Goal: Book appointment/travel/reservation

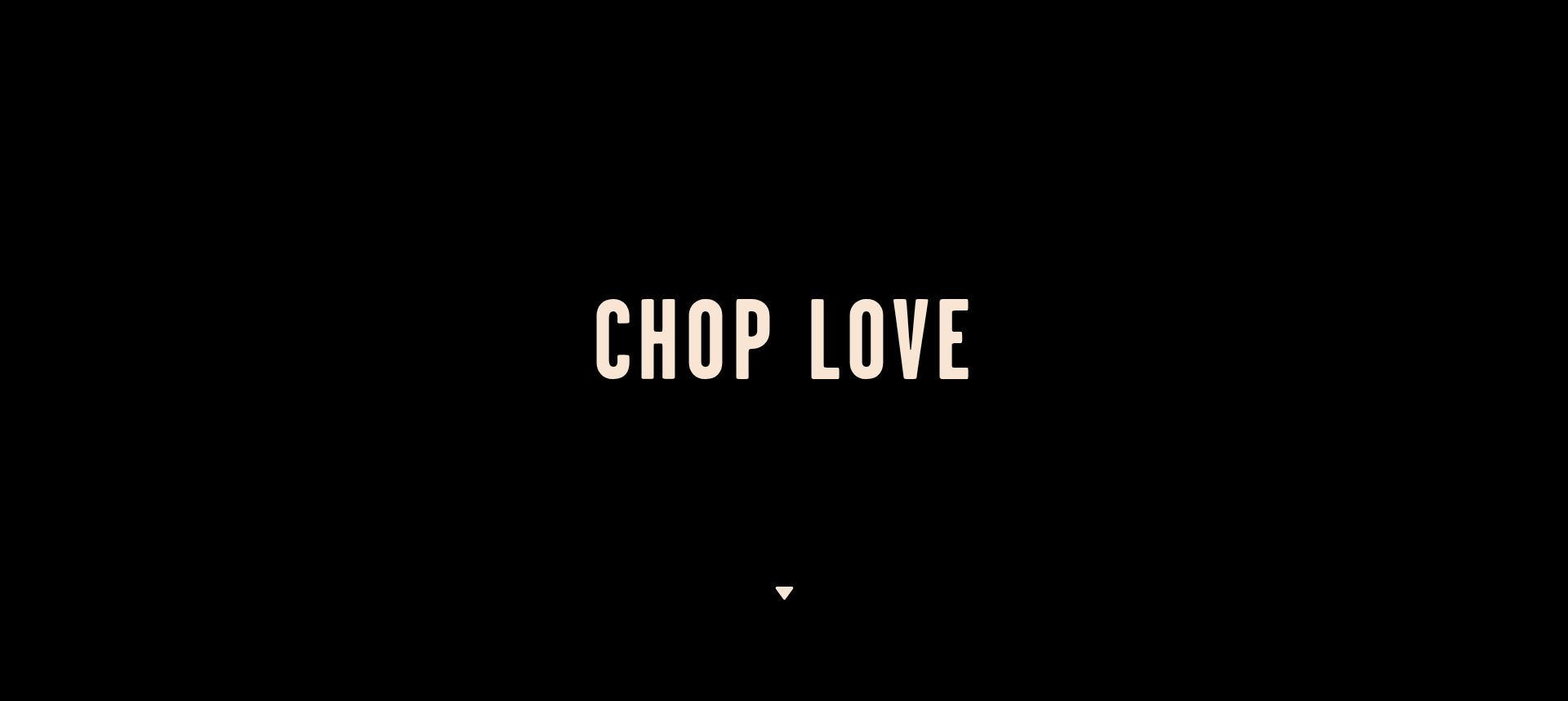
click at [781, 595] on img at bounding box center [784, 593] width 20 height 13
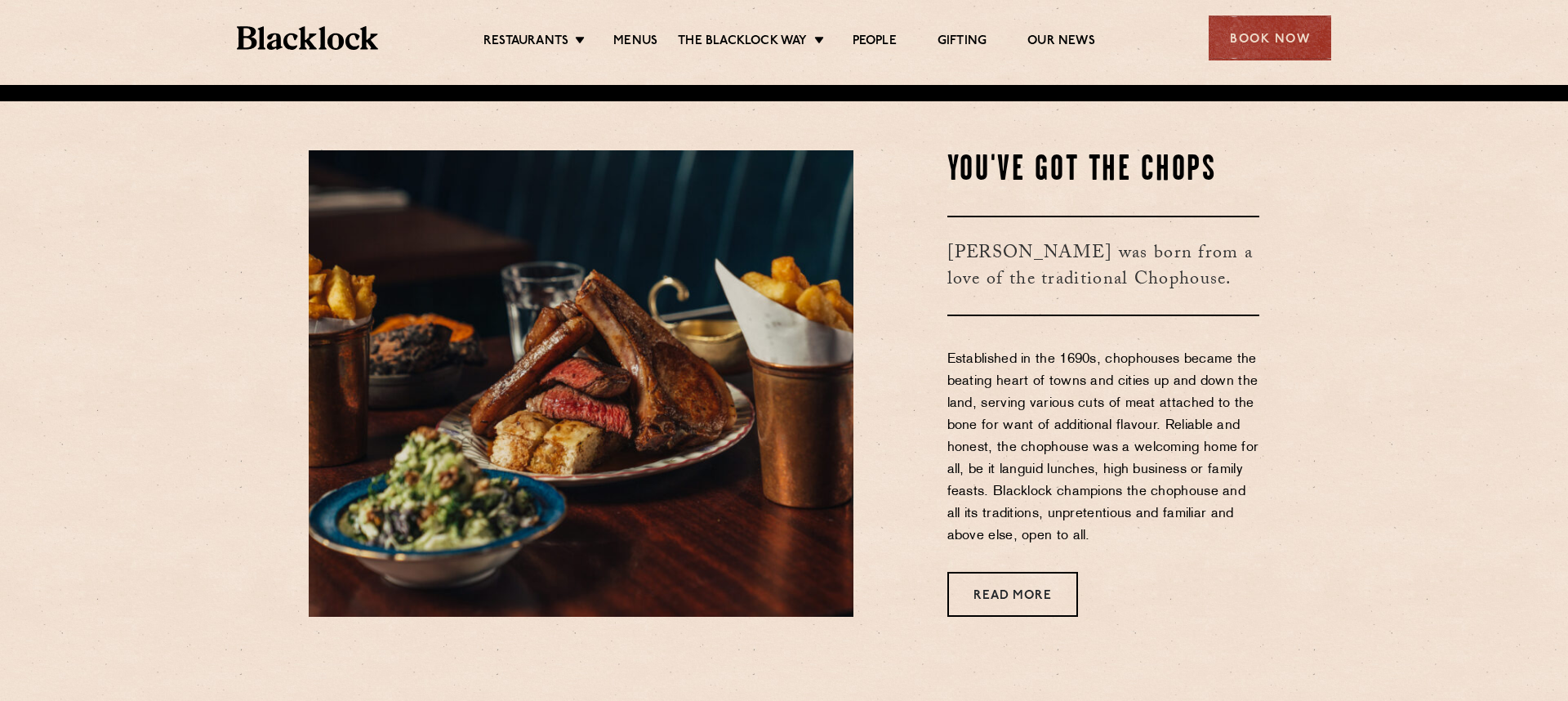
scroll to position [616, 0]
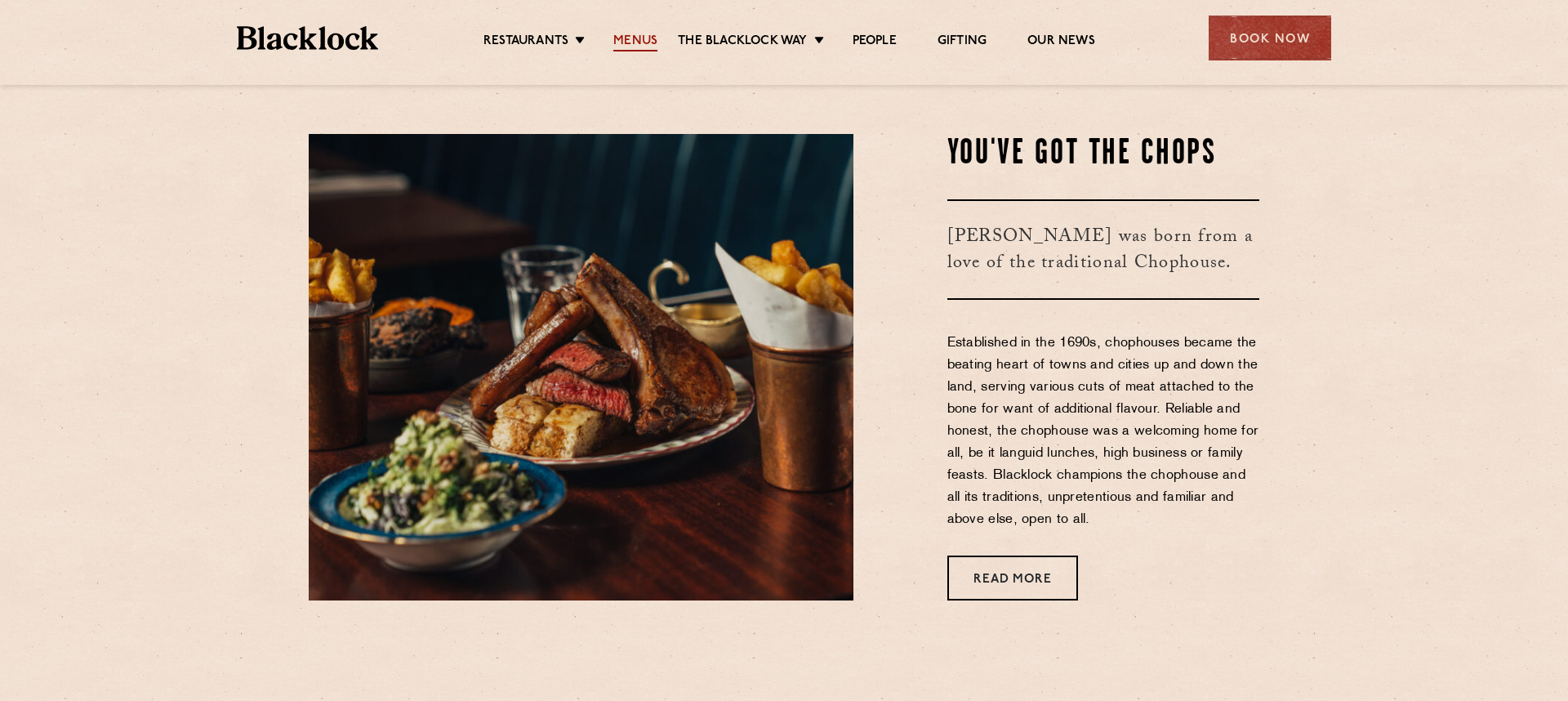
click at [639, 50] on link "Menus" at bounding box center [635, 43] width 44 height 18
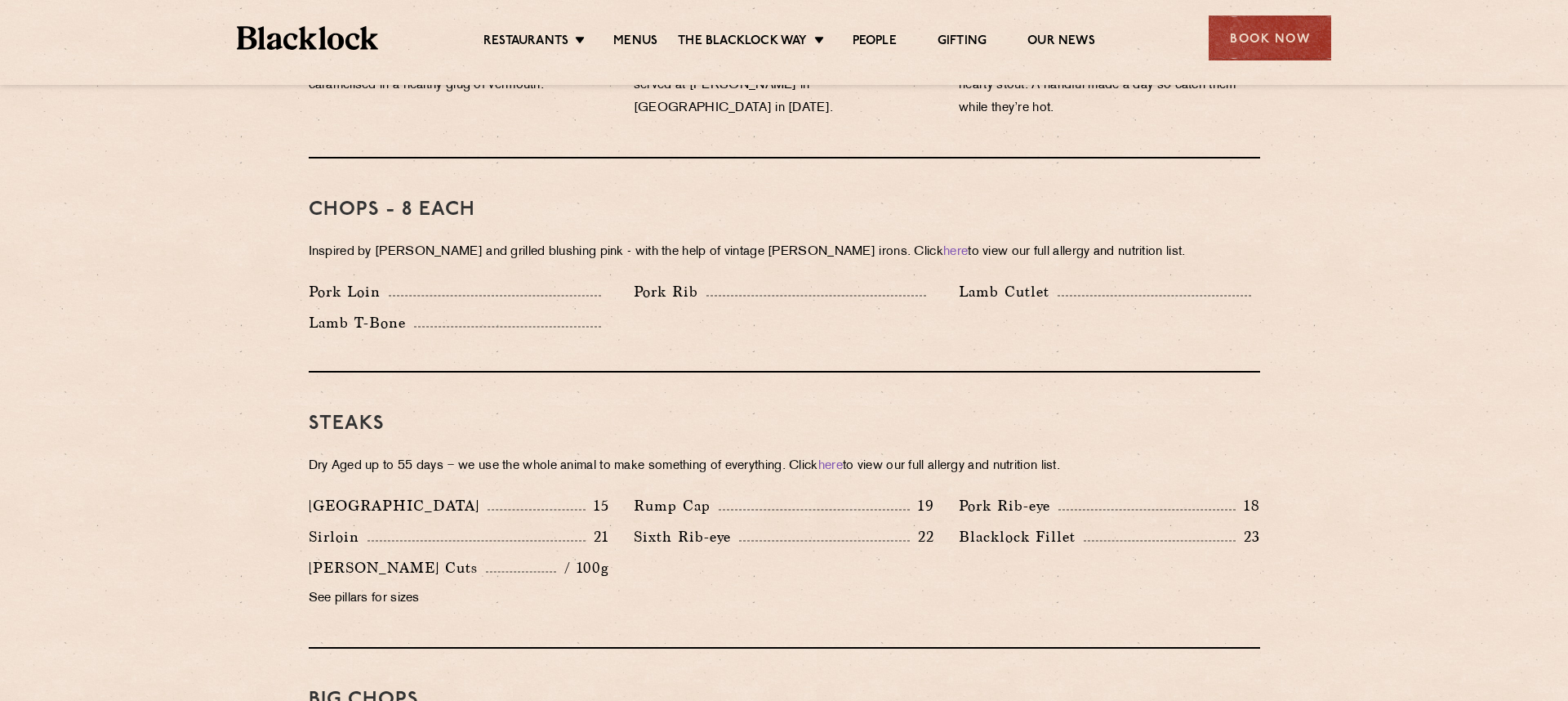
scroll to position [1382, 0]
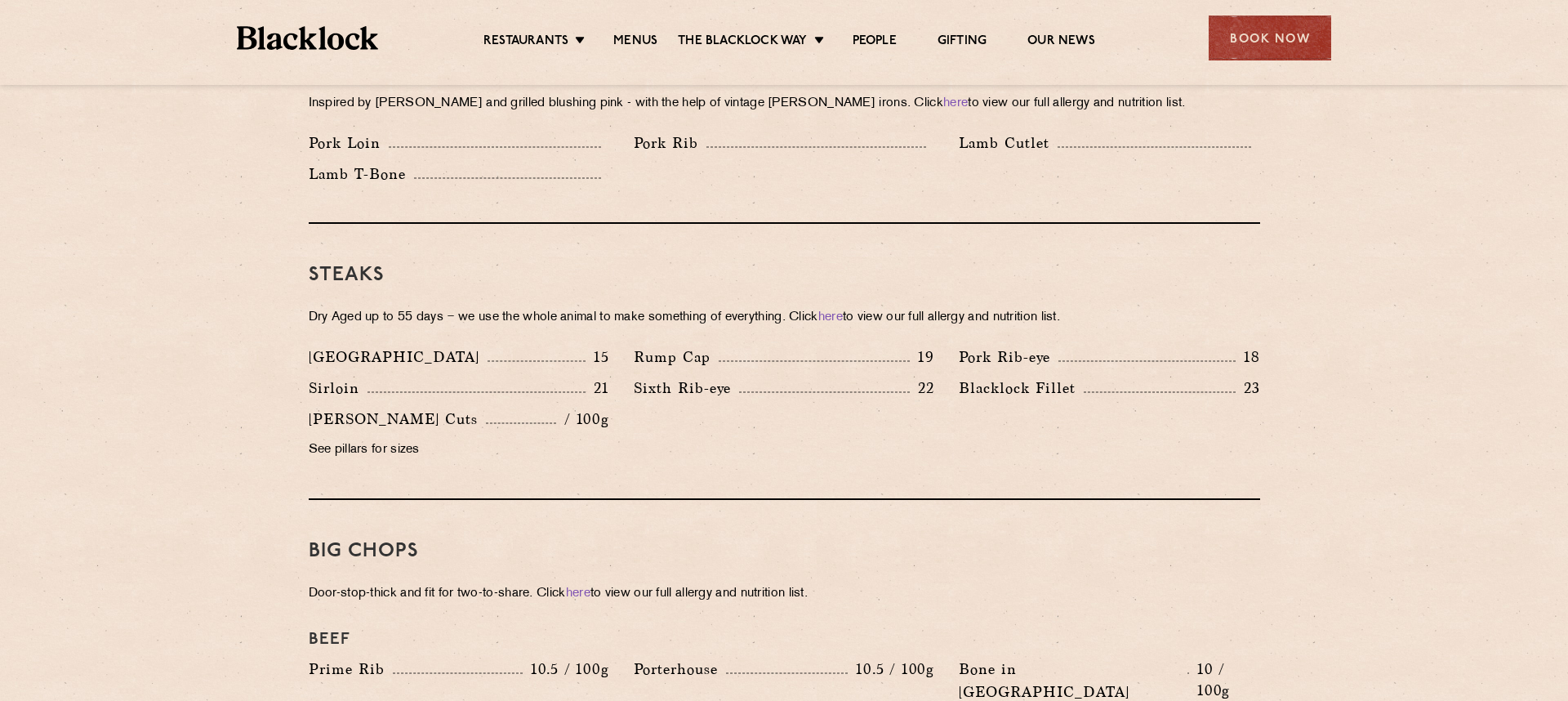
click at [1015, 376] on p "Blacklock Fillet" at bounding box center [1020, 388] width 125 height 23
click at [985, 455] on div "Steaks Dry Aged up to 55 days − we use the whole animal to make something of ev…" at bounding box center [784, 361] width 951 height 276
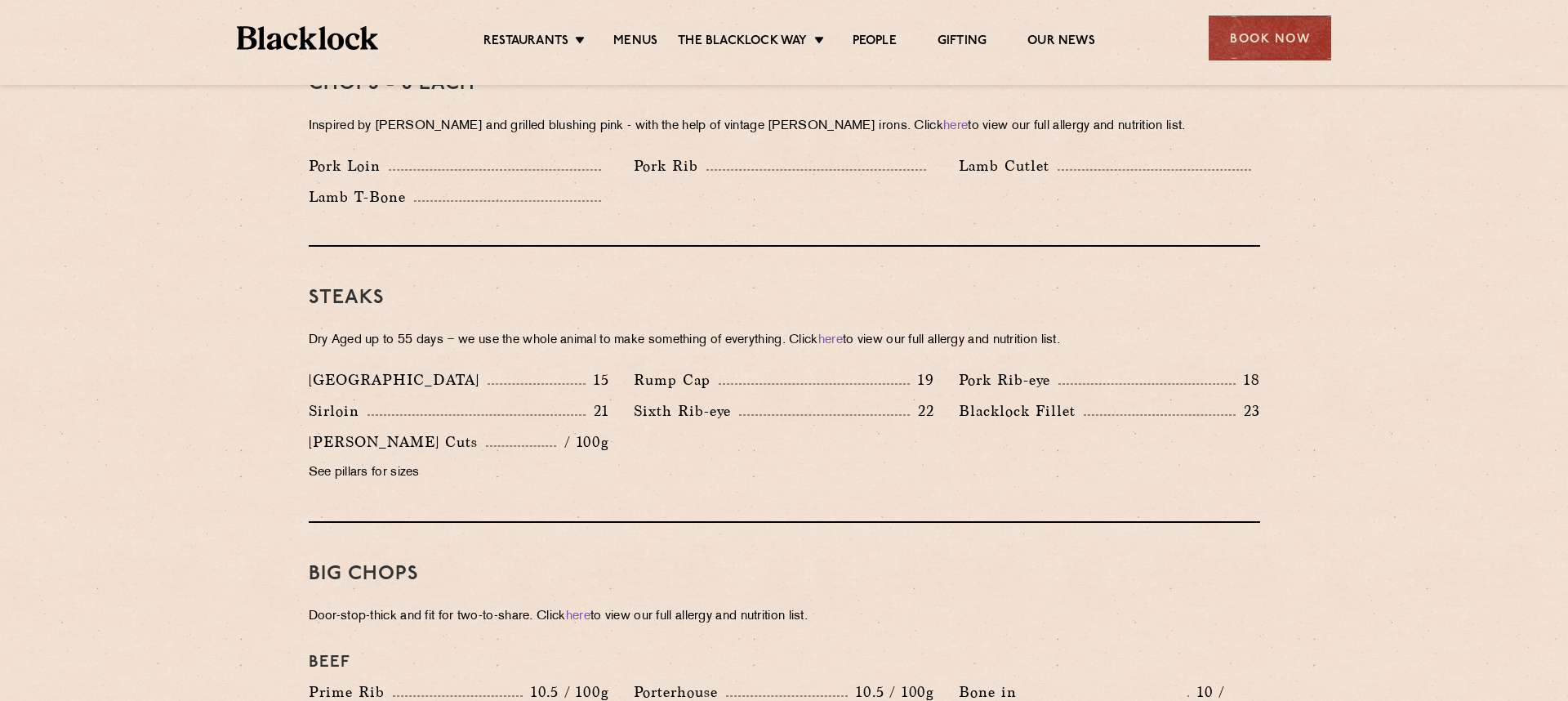
scroll to position [1358, 0]
click at [1247, 50] on div "Book Now" at bounding box center [1270, 37] width 122 height 45
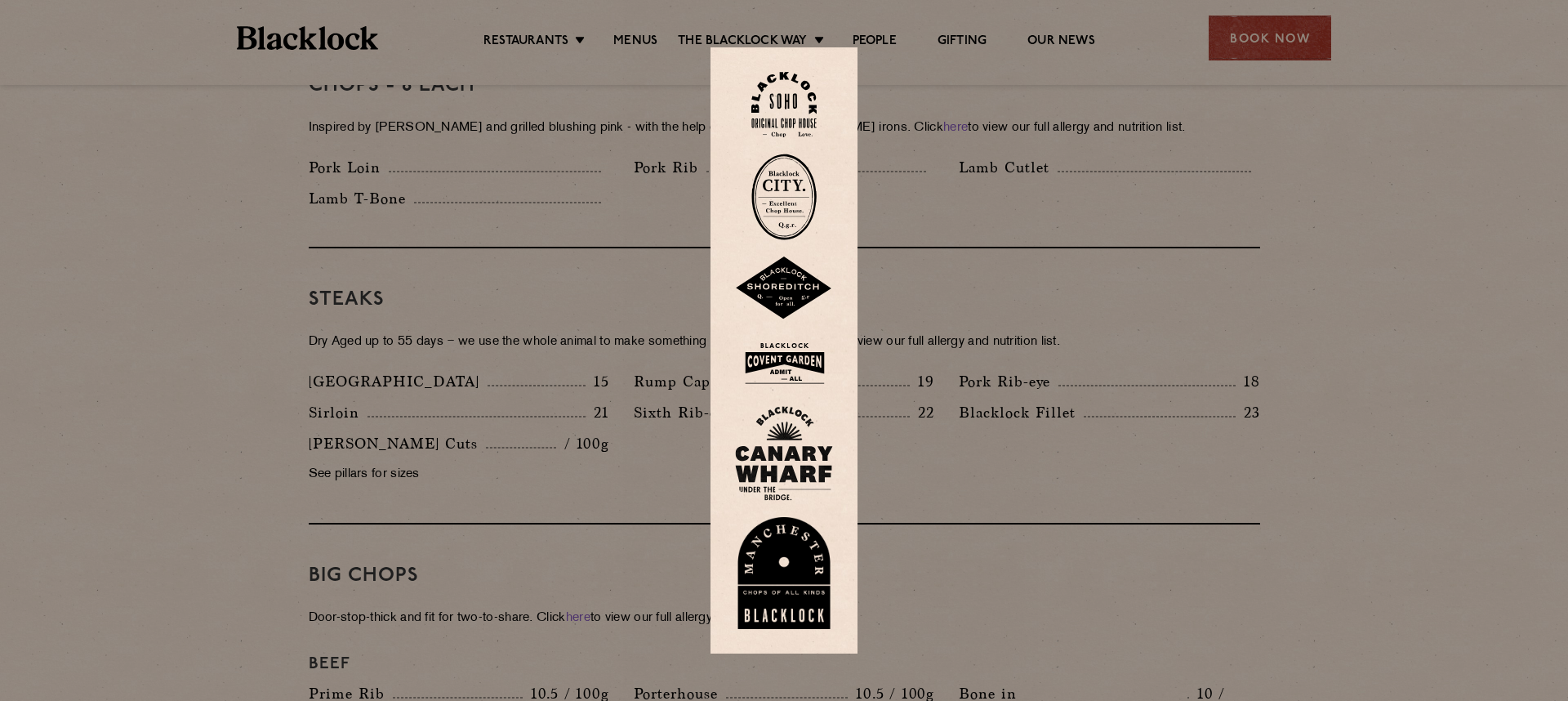
click at [768, 561] on img at bounding box center [784, 573] width 98 height 113
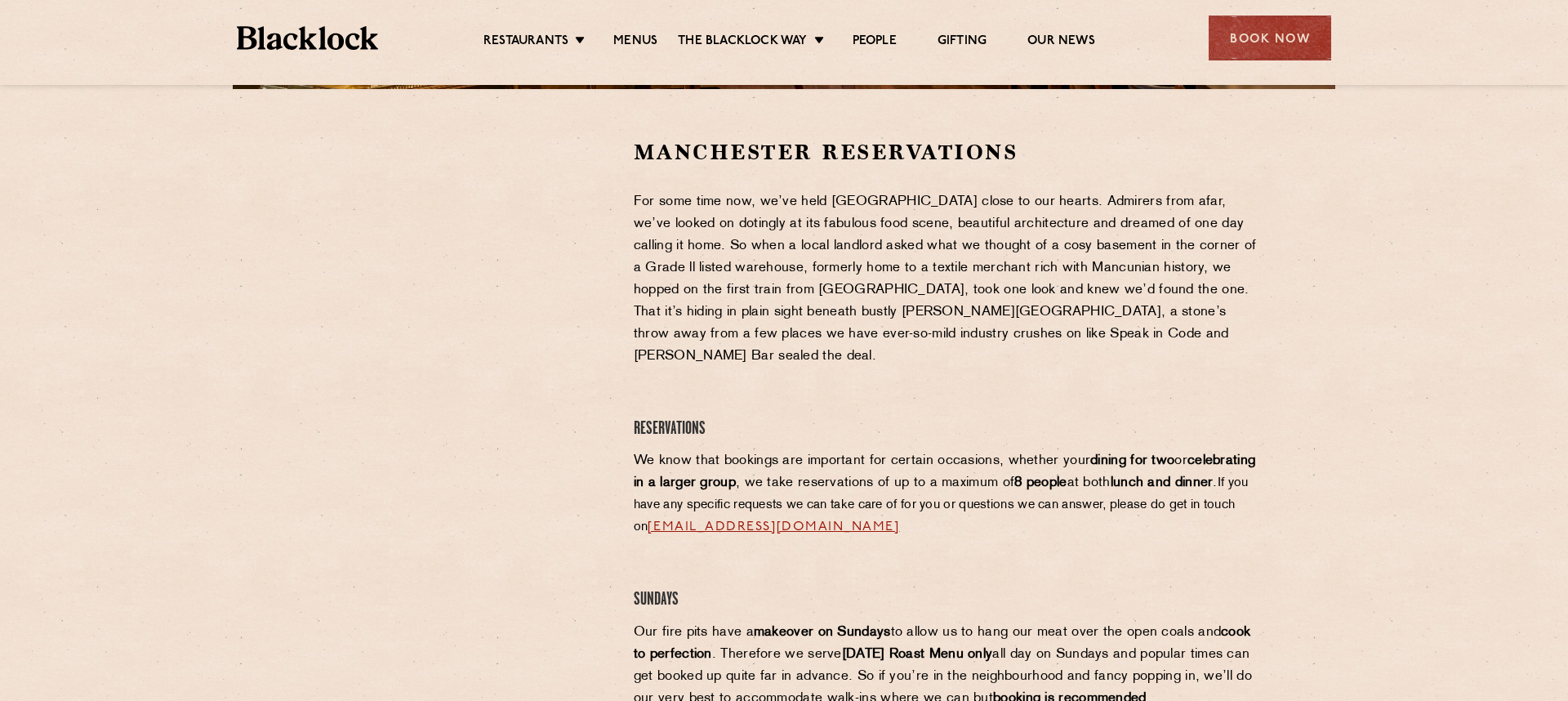
scroll to position [504, 0]
